Goal: Find specific page/section: Find specific page/section

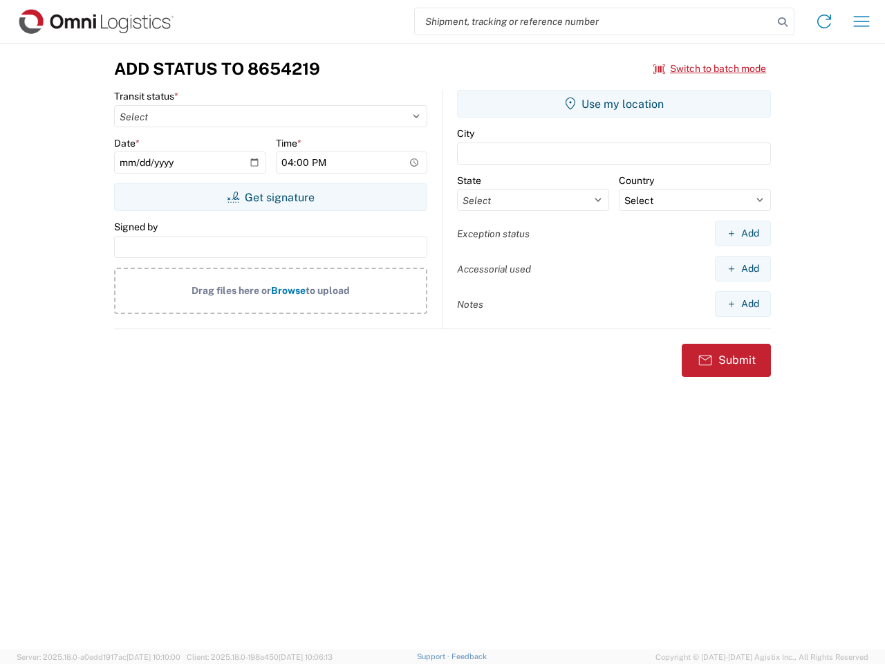
click at [594, 21] on input "search" at bounding box center [594, 21] width 358 height 26
click at [782, 22] on icon at bounding box center [782, 21] width 19 height 19
click at [824, 21] on icon at bounding box center [824, 21] width 22 height 22
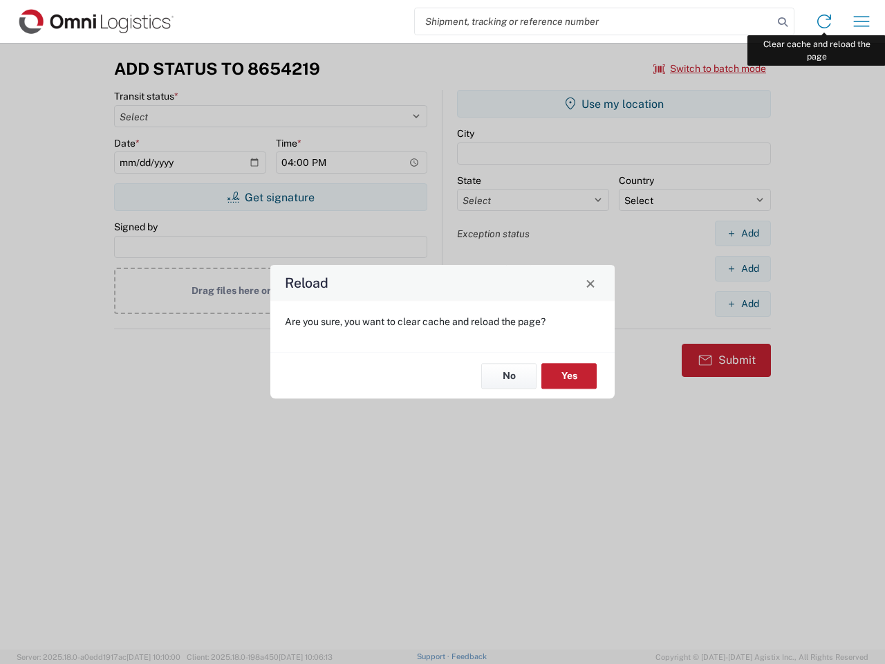
click at [861, 21] on div "Reload Are you sure, you want to clear cache and reload the page? No Yes" at bounding box center [442, 332] width 885 height 664
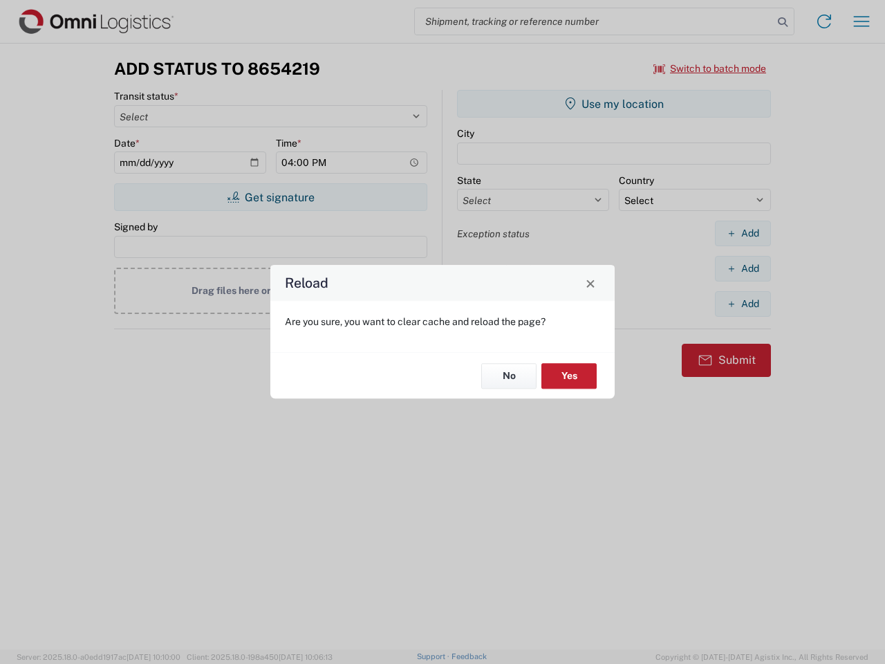
click at [710, 68] on div "Reload Are you sure, you want to clear cache and reload the page? No Yes" at bounding box center [442, 332] width 885 height 664
click at [270, 197] on div "Reload Are you sure, you want to clear cache and reload the page? No Yes" at bounding box center [442, 332] width 885 height 664
click at [614, 104] on div "Reload Are you sure, you want to clear cache and reload the page? No Yes" at bounding box center [442, 332] width 885 height 664
click at [742, 233] on div "Reload Are you sure, you want to clear cache and reload the page? No Yes" at bounding box center [442, 332] width 885 height 664
click at [742, 268] on div "Reload Are you sure, you want to clear cache and reload the page? No Yes" at bounding box center [442, 332] width 885 height 664
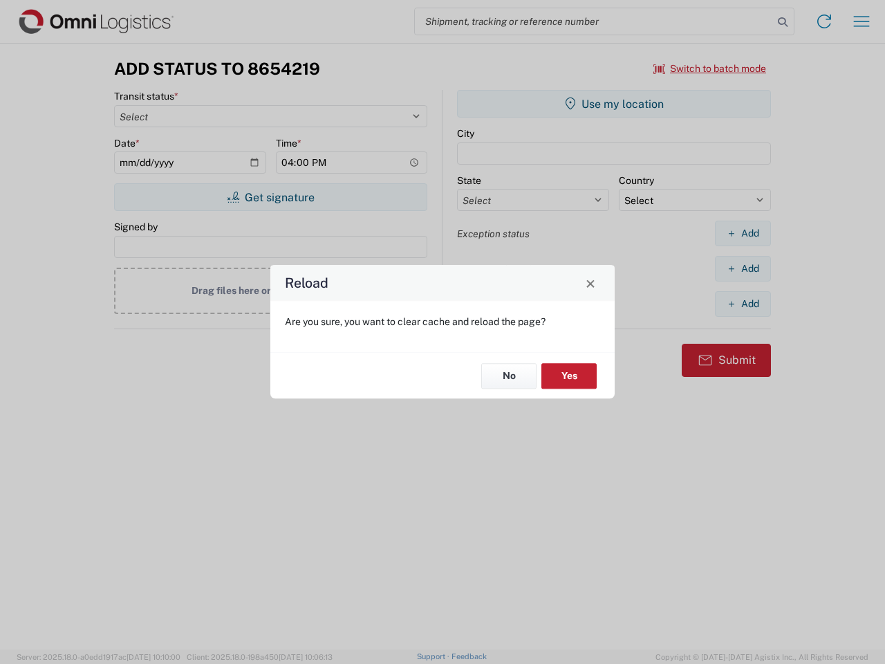
click at [742, 303] on div "Reload Are you sure, you want to clear cache and reload the page? No Yes" at bounding box center [442, 332] width 885 height 664
